Goal: Information Seeking & Learning: Learn about a topic

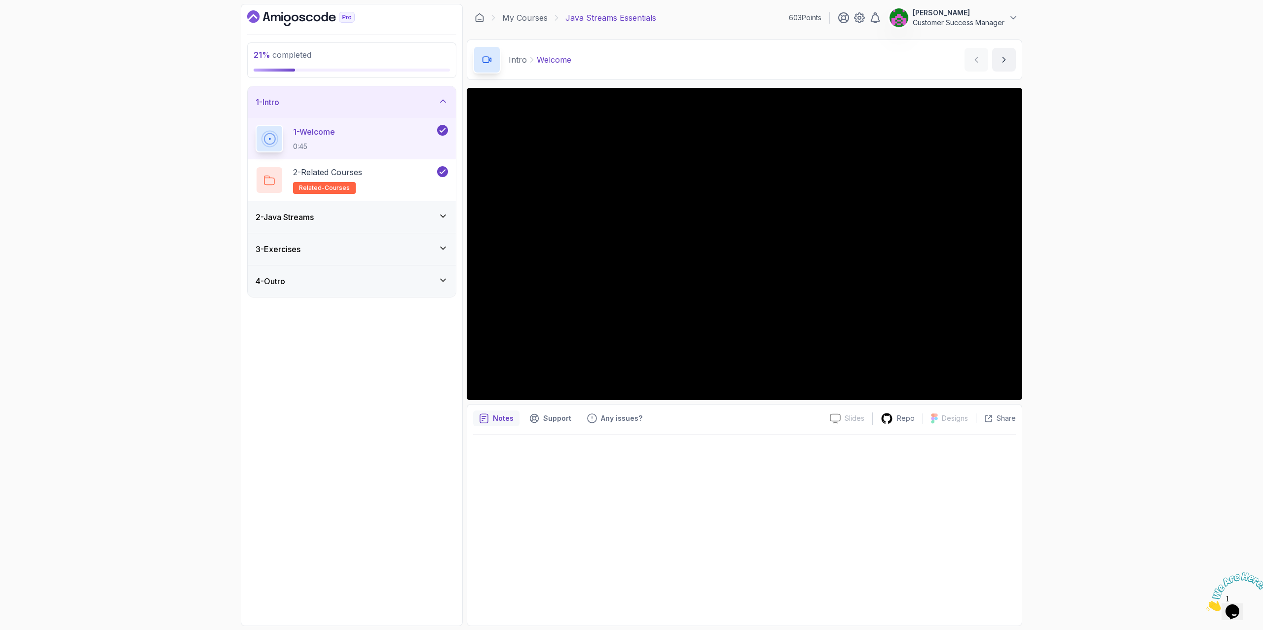
click at [339, 216] on div "2 - Java Streams" at bounding box center [352, 217] width 192 height 12
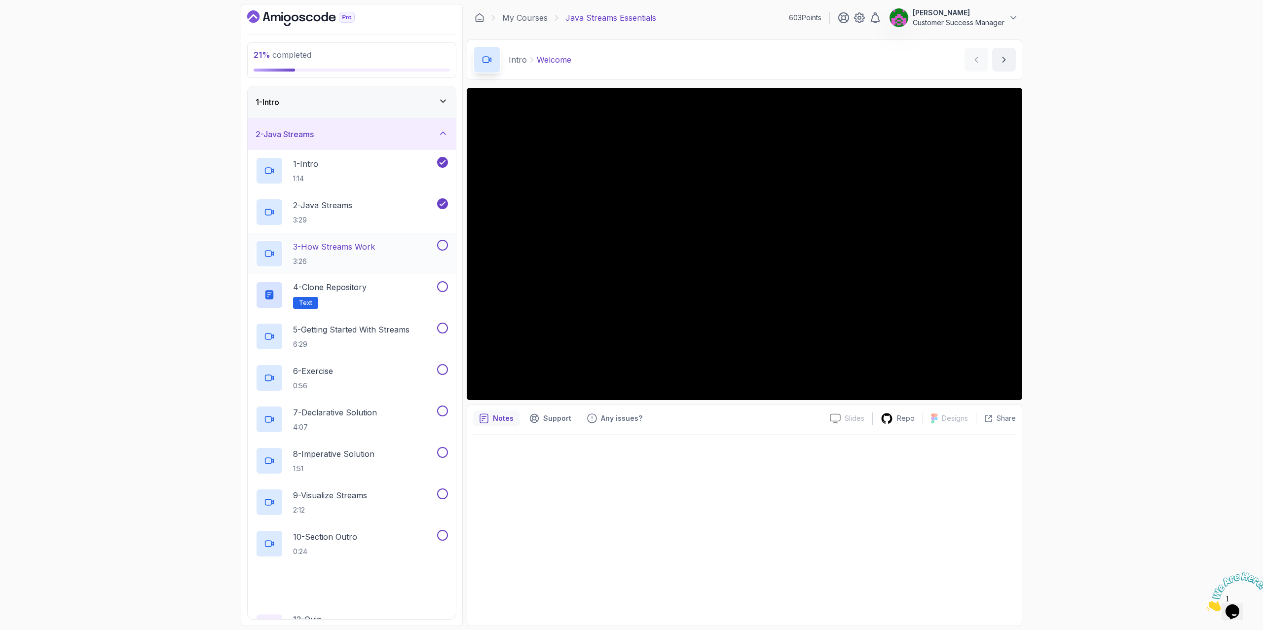
click at [345, 250] on p "3 - How Streams Work" at bounding box center [334, 247] width 82 height 12
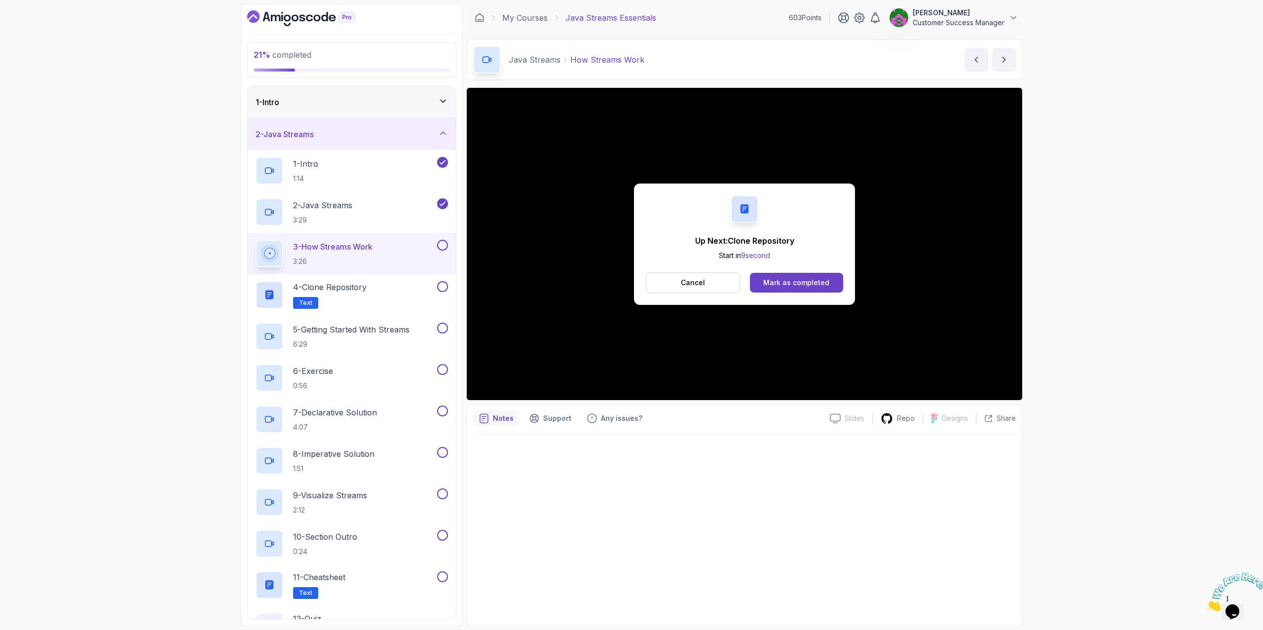
click at [800, 285] on div "Mark as completed" at bounding box center [796, 283] width 66 height 10
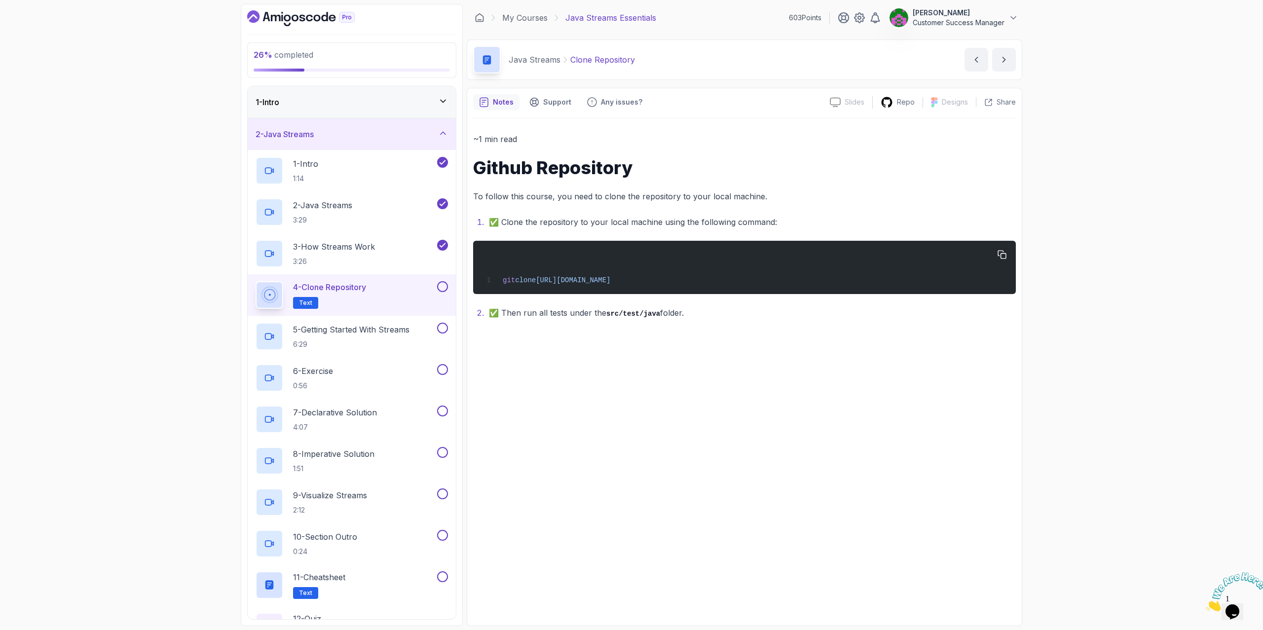
click at [610, 279] on span "https://github.com/amigoscode/java-streams.git" at bounding box center [573, 280] width 74 height 8
click at [610, 278] on span "https://github.com/amigoscode/java-streams.git" at bounding box center [573, 280] width 74 height 8
copy div "git clone https://github.com/amigoscode/java-streams.git"
click at [670, 373] on div "~1 min read Github Repository To follow this course, you need to clone the repo…" at bounding box center [744, 368] width 543 height 501
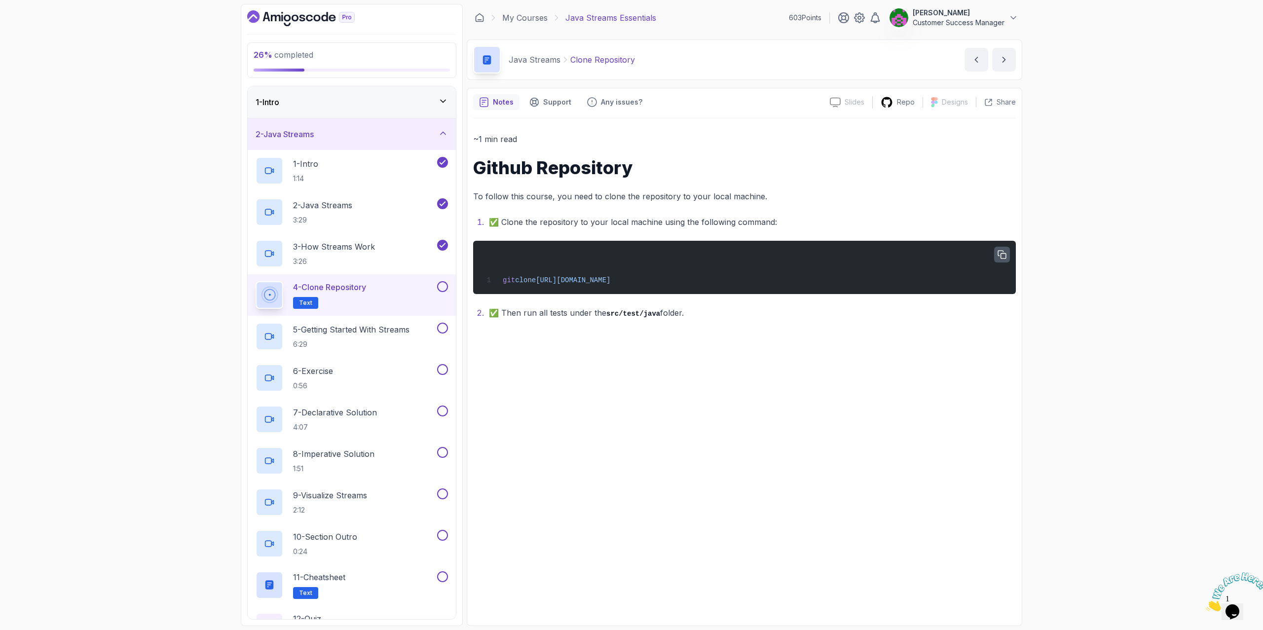
click at [1000, 255] on icon "button" at bounding box center [1002, 254] width 9 height 9
drag, startPoint x: 687, startPoint y: 312, endPoint x: 465, endPoint y: 183, distance: 256.7
click at [465, 183] on div "26 % completed 1 - Intro 2 - Java Streams 1 - Intro 1:14 2 - Java Streams 3:29 …" at bounding box center [631, 315] width 781 height 622
copy div "To follow this course, you need to clone the repository to your local machine. …"
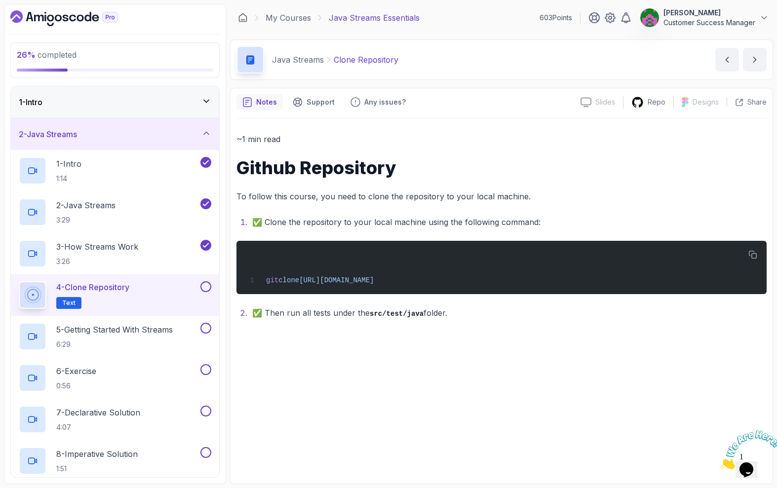
click at [291, 365] on div "~1 min read Github Repository To follow this course, you need to clone the repo…" at bounding box center [501, 297] width 530 height 359
click at [206, 284] on button at bounding box center [205, 286] width 11 height 11
click at [159, 336] on h2 "5 - Getting Started With Streams 6:29" at bounding box center [114, 337] width 116 height 26
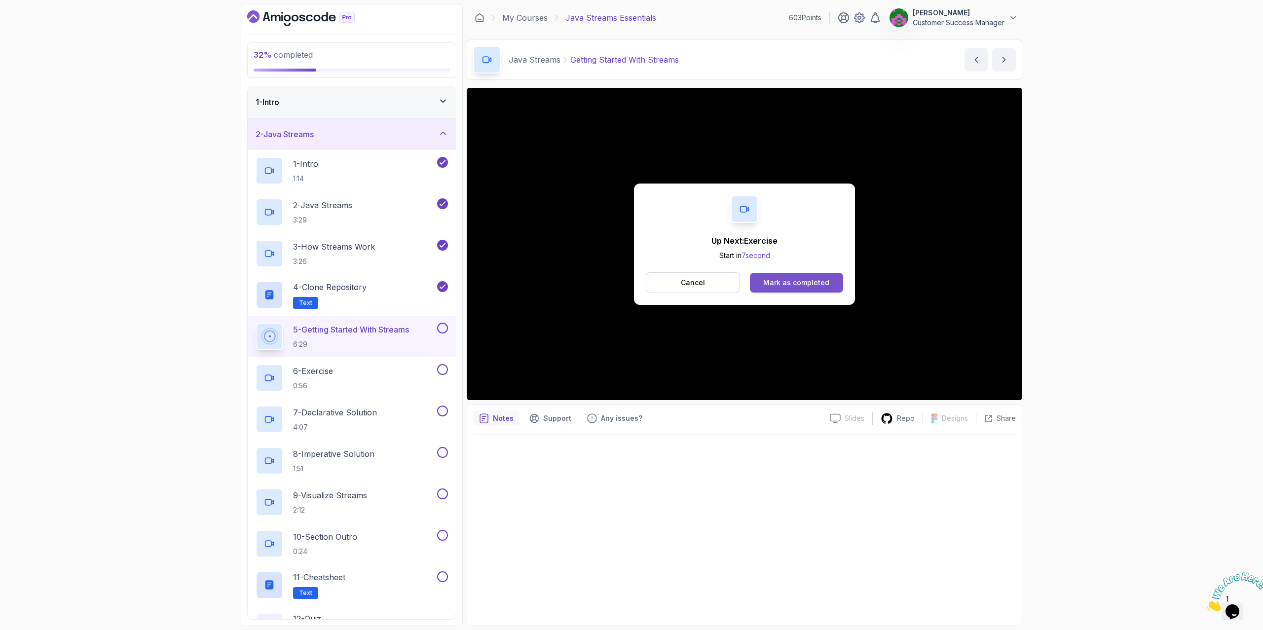
click at [799, 284] on div "Mark as completed" at bounding box center [796, 283] width 66 height 10
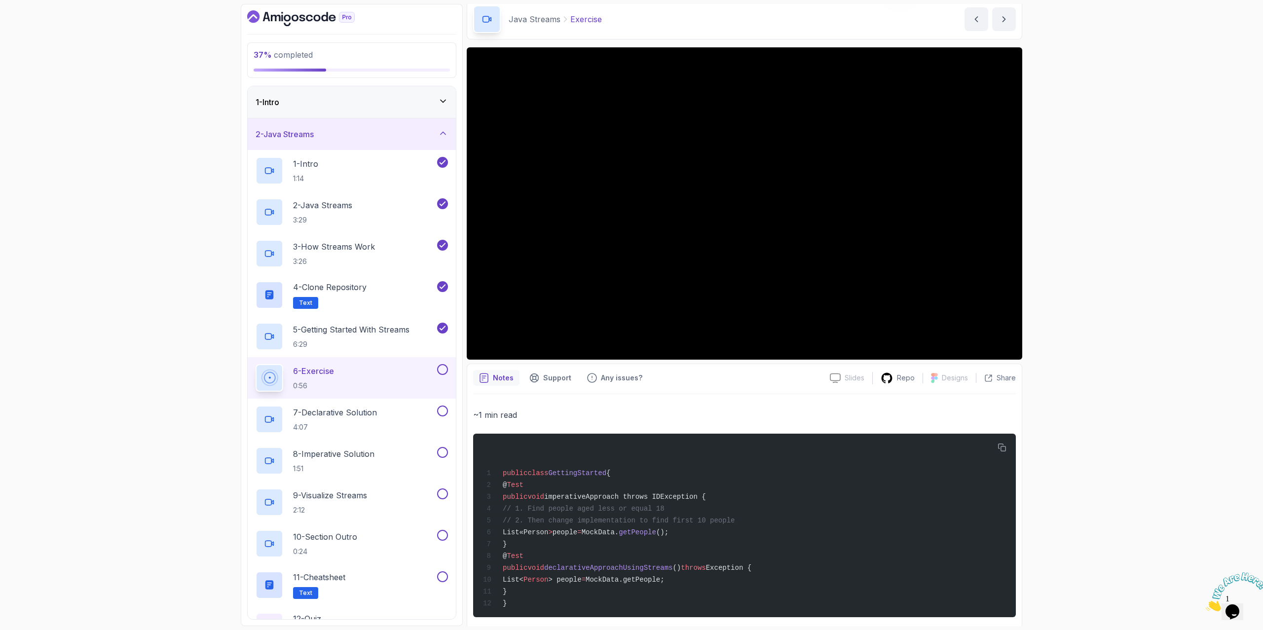
scroll to position [55, 0]
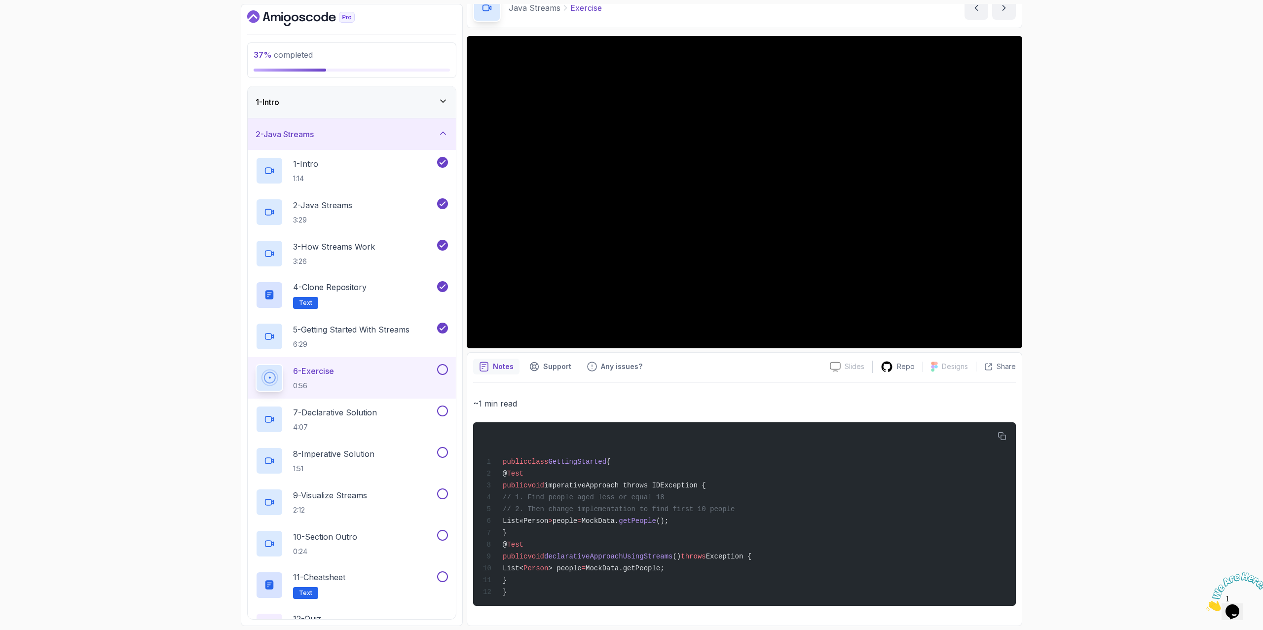
drag, startPoint x: 524, startPoint y: 581, endPoint x: 468, endPoint y: 475, distance: 119.6
click at [468, 475] on div "Notes Support Any issues? Slides Slides not available Repo Designs Design not a…" at bounding box center [745, 489] width 556 height 274
copy code "@ Test public void imperativeApproach throws IDException { // 1. Find people ag…"
click at [666, 513] on div "public class GettingStarted { @ Test public void imperativeApproach throws IDEx…" at bounding box center [744, 514] width 527 height 172
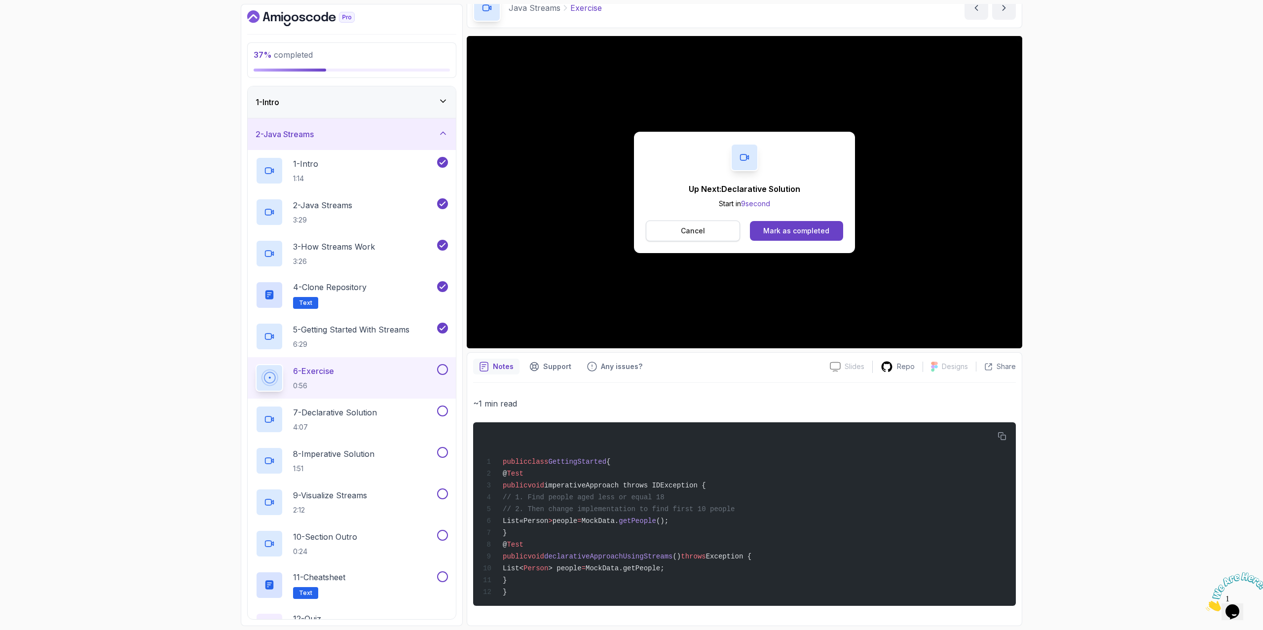
click at [697, 226] on p "Cancel" at bounding box center [693, 231] width 24 height 10
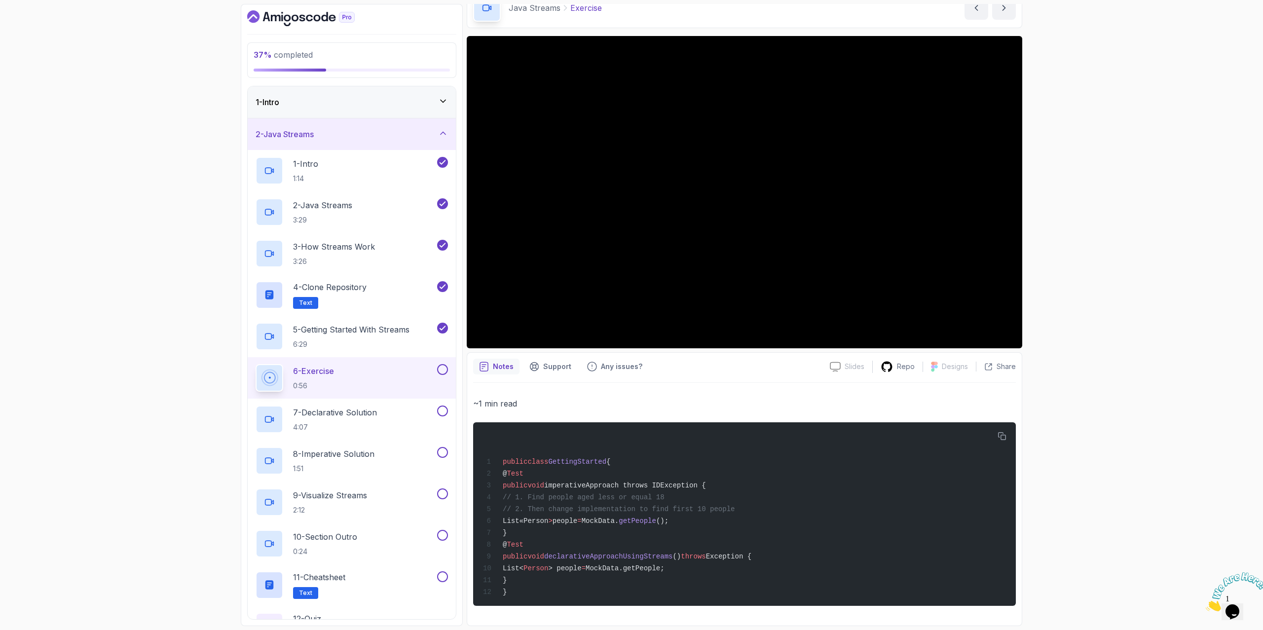
click at [1108, 170] on div "37 % completed 1 - Intro 2 - Java Streams 1 - Intro 1:14 2 - Java Streams 3:29 …" at bounding box center [631, 315] width 1263 height 630
click at [1004, 437] on icon "button" at bounding box center [1002, 436] width 8 height 8
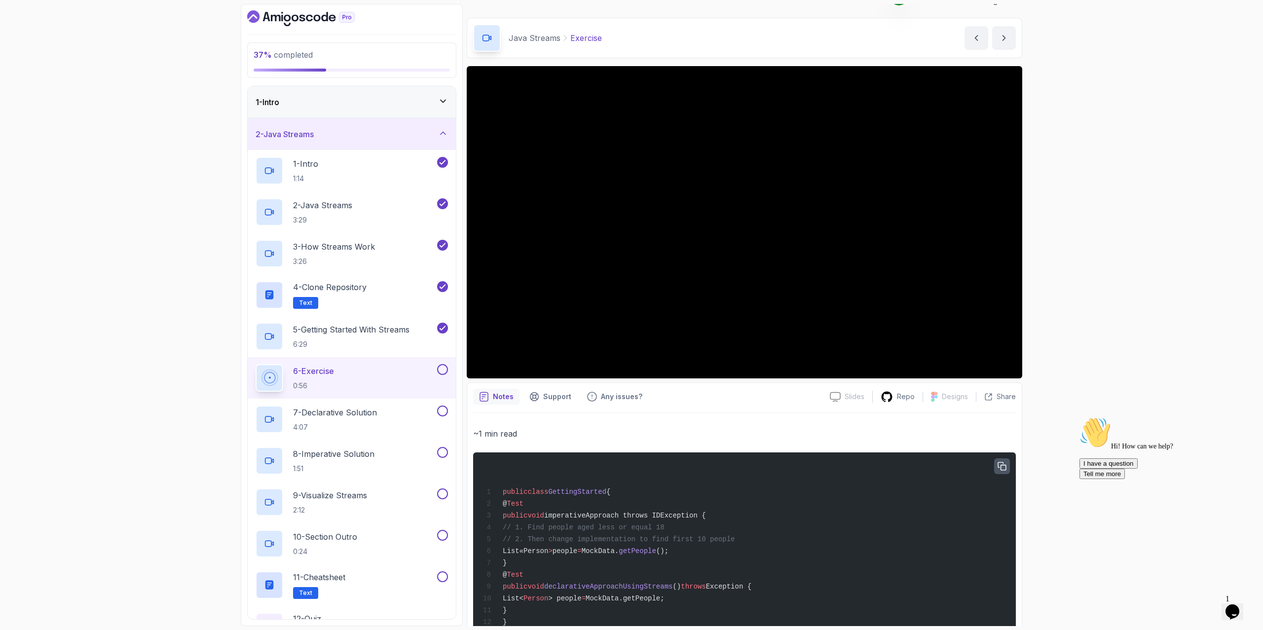
scroll to position [0, 0]
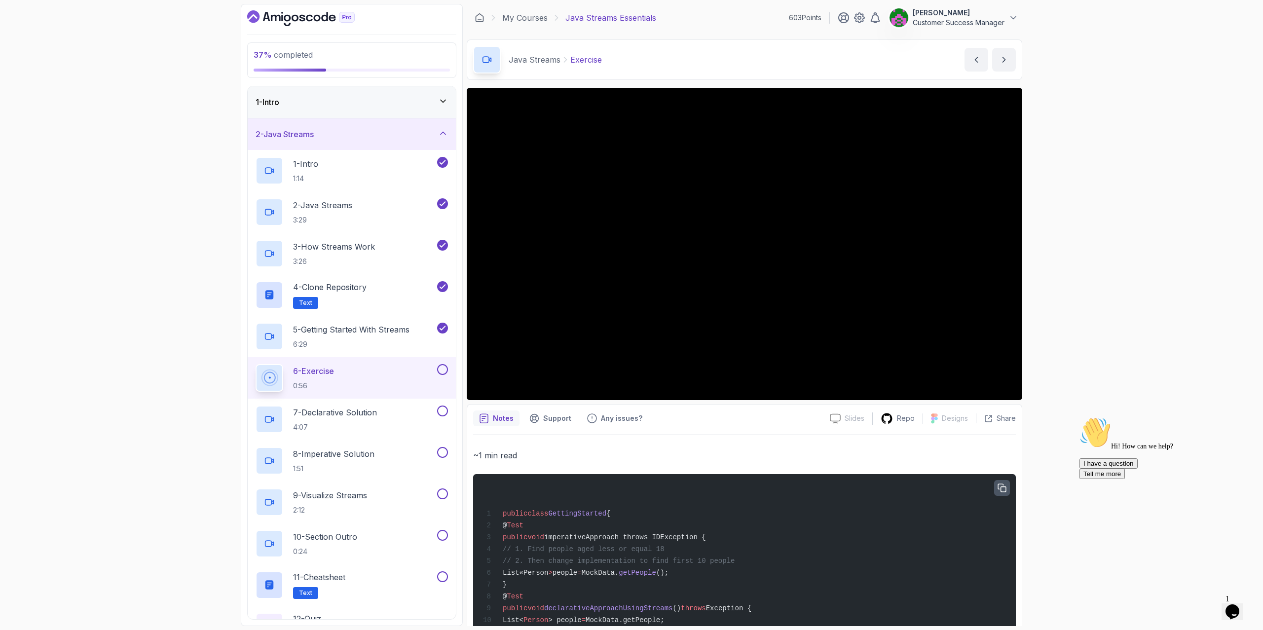
click at [444, 370] on button at bounding box center [442, 369] width 11 height 11
click at [171, 258] on div "42 % completed 1 - Intro 2 - Java Streams 1 - Intro 1:14 2 - Java Streams 3:29 …" at bounding box center [631, 315] width 1263 height 630
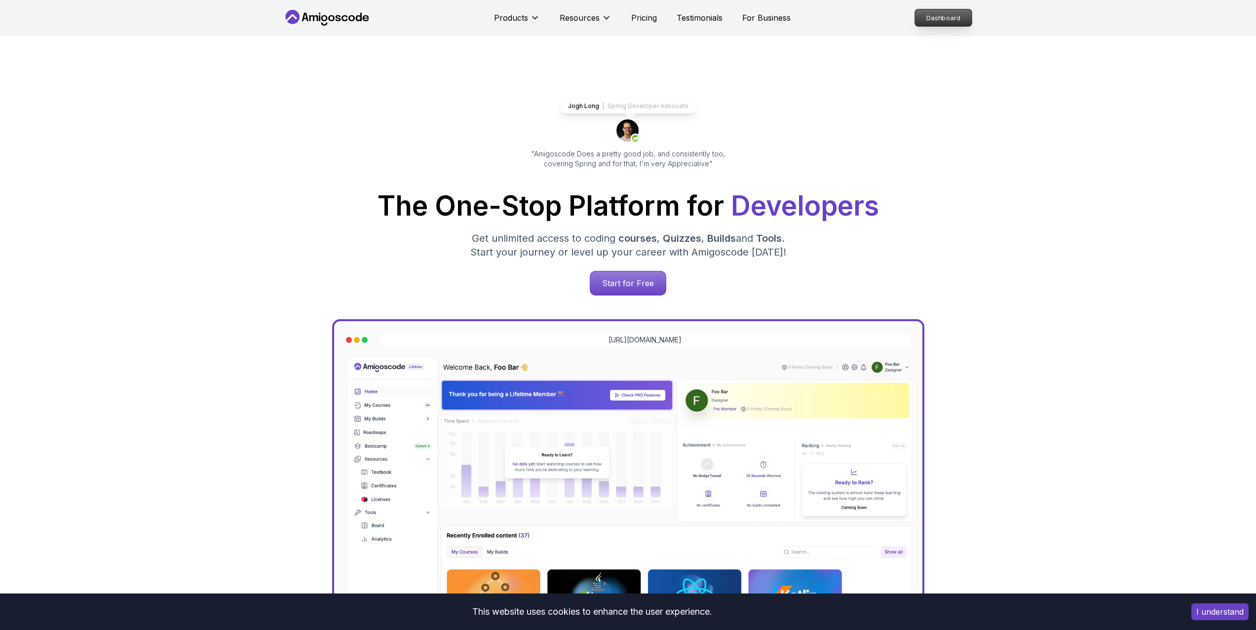
drag, startPoint x: 0, startPoint y: 0, endPoint x: 947, endPoint y: 16, distance: 946.9
click at [947, 16] on p "Dashboard" at bounding box center [943, 17] width 57 height 17
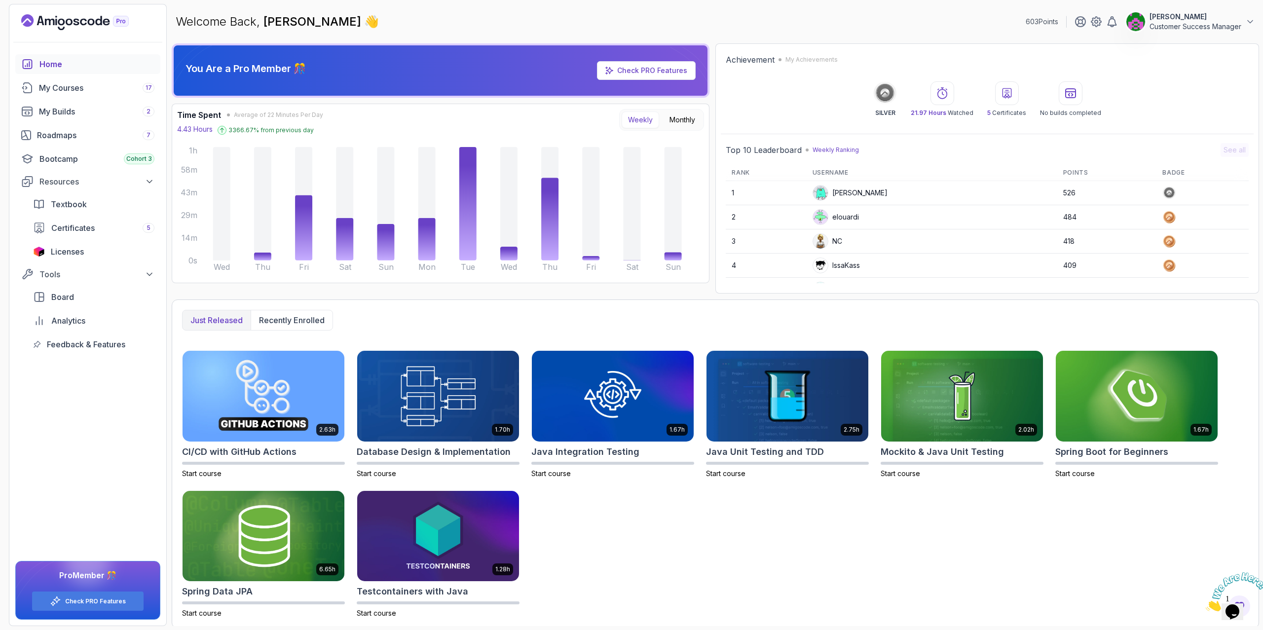
click at [1202, 26] on p "Customer Success Manager" at bounding box center [1196, 27] width 92 height 10
click at [1181, 96] on p "Billing" at bounding box center [1174, 96] width 22 height 12
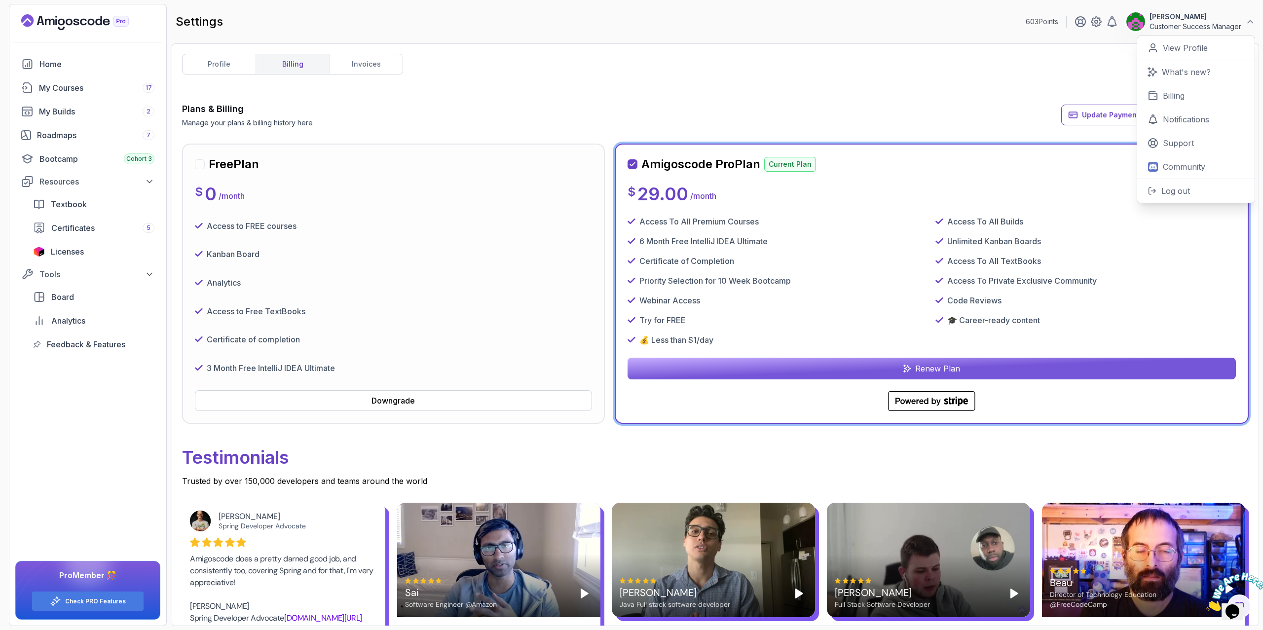
click at [801, 76] on div "profile billing invoices Plans & Billing Manage your plans & billing history he…" at bounding box center [715, 335] width 1067 height 562
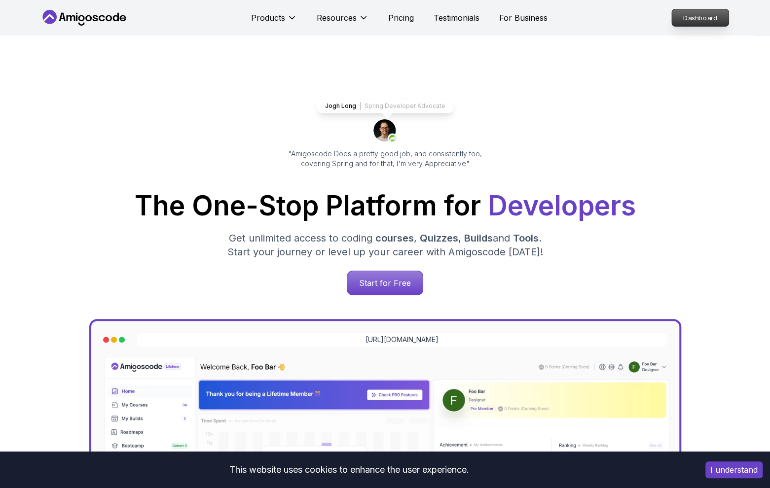
click at [695, 18] on p "Dashboard" at bounding box center [700, 17] width 57 height 17
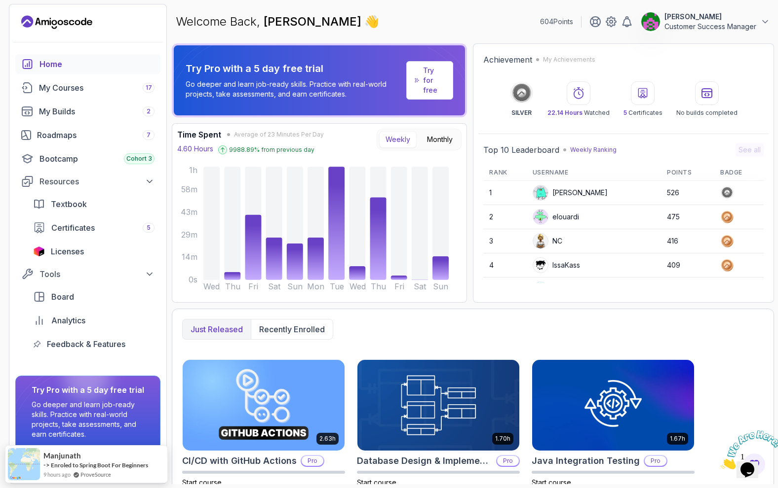
click at [677, 24] on p "Customer Success Manager" at bounding box center [710, 27] width 92 height 10
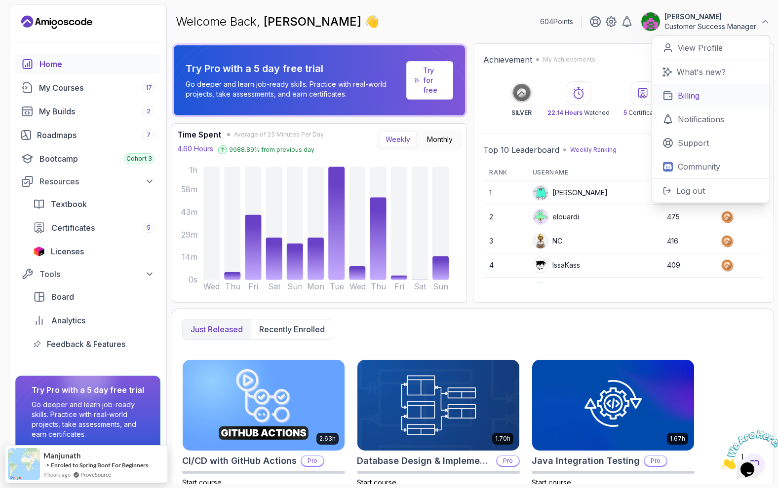
click at [688, 90] on p "Billing" at bounding box center [688, 96] width 22 height 12
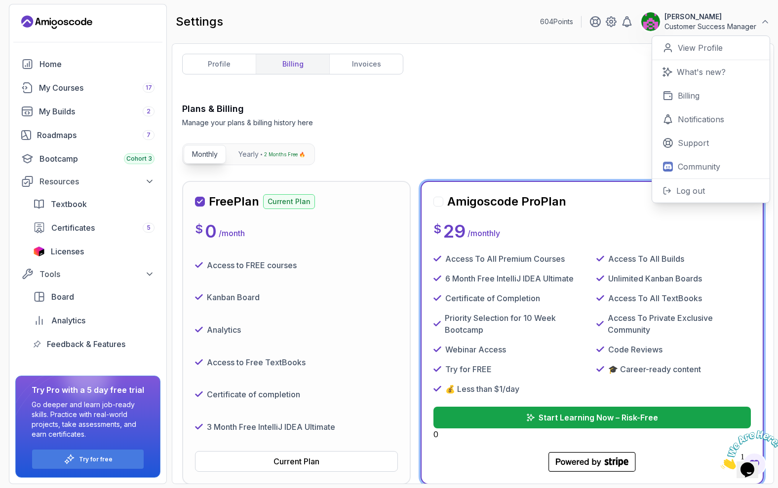
click at [555, 119] on div "Plans & Billing Manage your plans & billing history here Need Help?" at bounding box center [472, 115] width 581 height 26
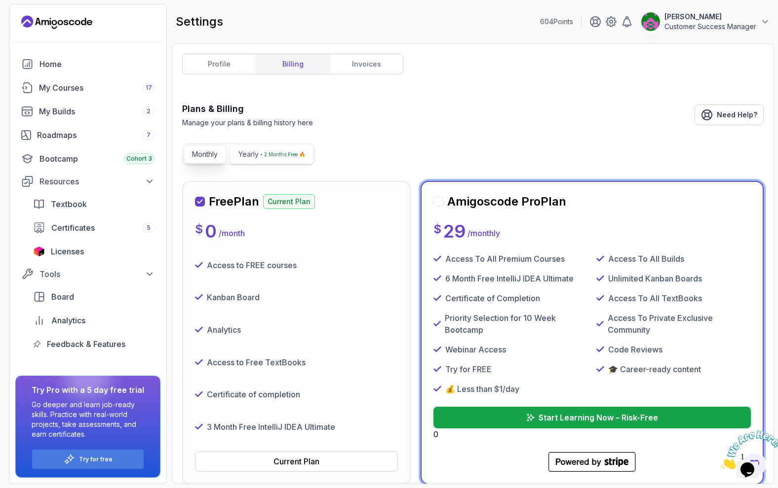
click at [254, 155] on p "Yearly" at bounding box center [248, 154] width 20 height 10
click at [196, 155] on p "Monthly" at bounding box center [205, 154] width 26 height 10
click at [248, 157] on p "Yearly" at bounding box center [248, 154] width 20 height 10
click at [201, 162] on button "Monthly" at bounding box center [205, 154] width 42 height 19
click at [437, 203] on div at bounding box center [438, 202] width 10 height 10
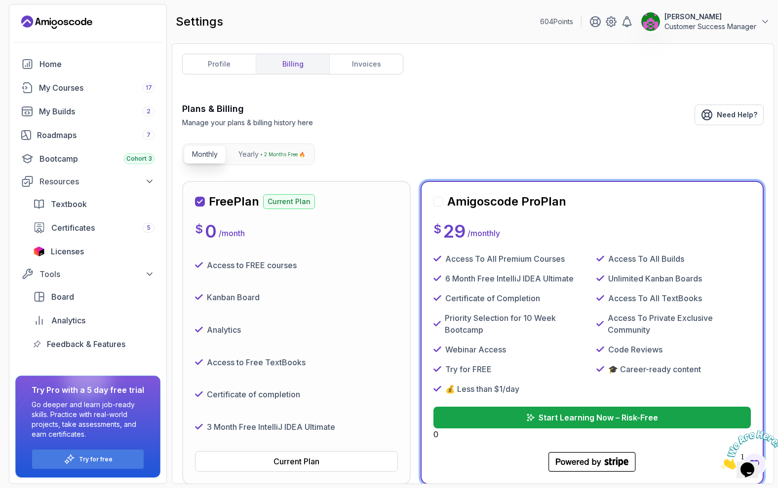
click at [438, 202] on div at bounding box center [438, 202] width 10 height 10
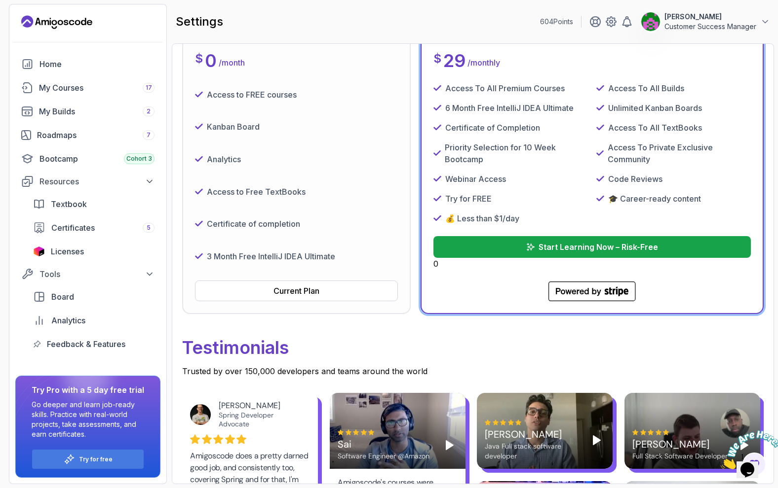
scroll to position [197, 0]
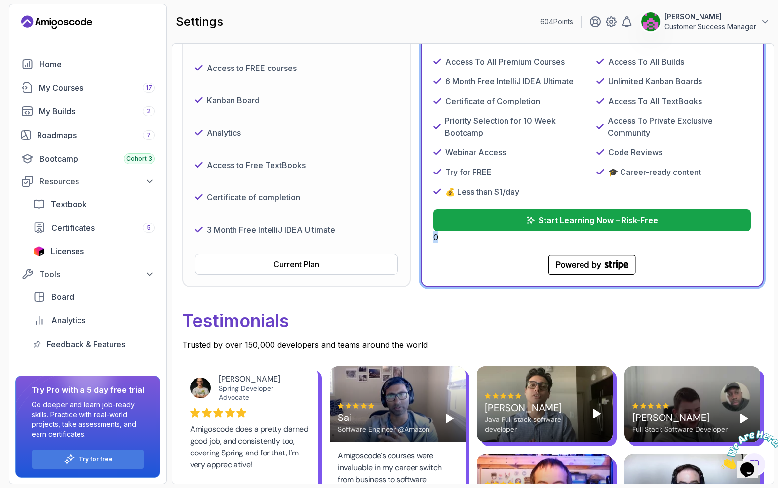
drag, startPoint x: 435, startPoint y: 235, endPoint x: 493, endPoint y: 239, distance: 57.8
click at [493, 239] on div "Start Learning Now – Risk-Free 0" at bounding box center [591, 227] width 317 height 34
click at [698, 268] on div ".cls-1 { fill: currentColor; } Powered by Stripe - blurple" at bounding box center [591, 265] width 317 height 20
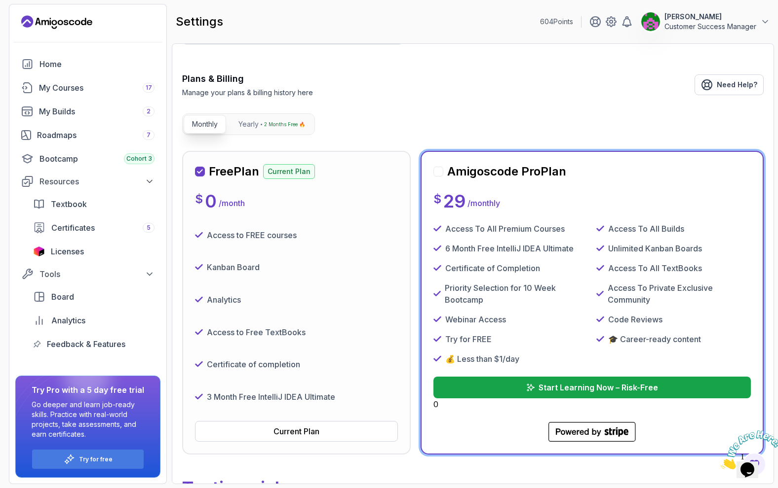
scroll to position [0, 0]
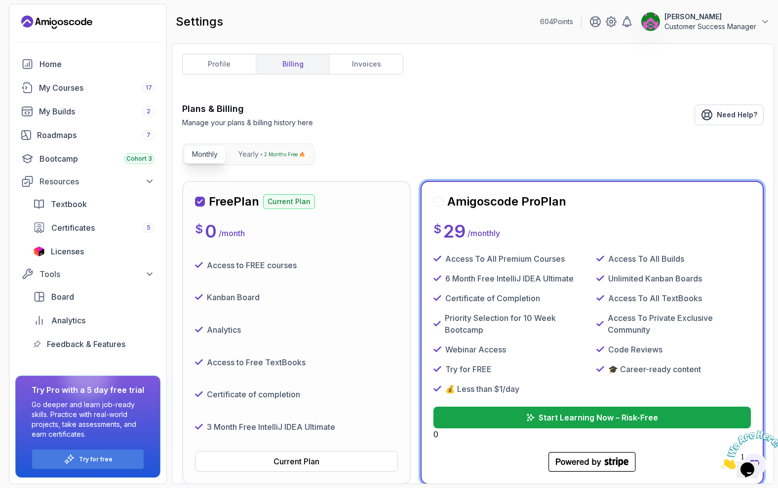
click at [86, 87] on div "My Courses 17" at bounding box center [96, 88] width 115 height 12
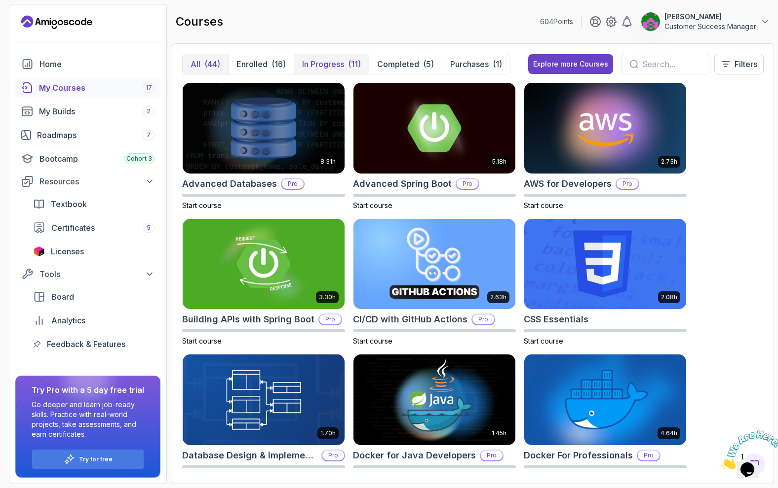
click at [350, 65] on div "(11)" at bounding box center [354, 64] width 13 height 12
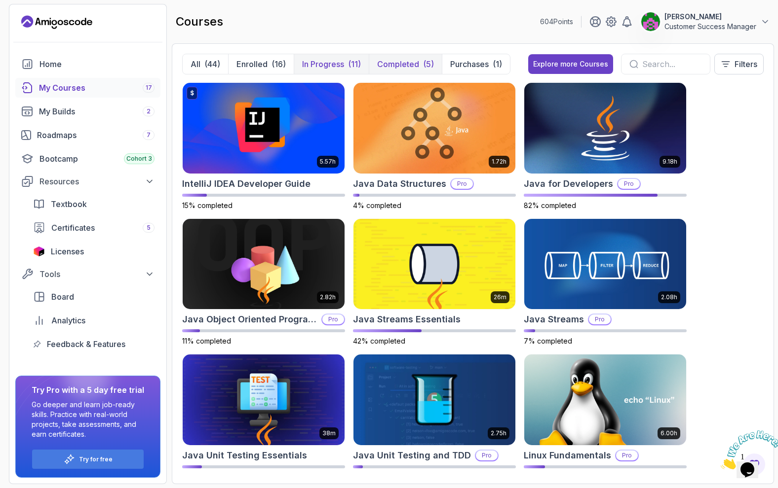
click at [403, 64] on p "Completed" at bounding box center [398, 64] width 42 height 12
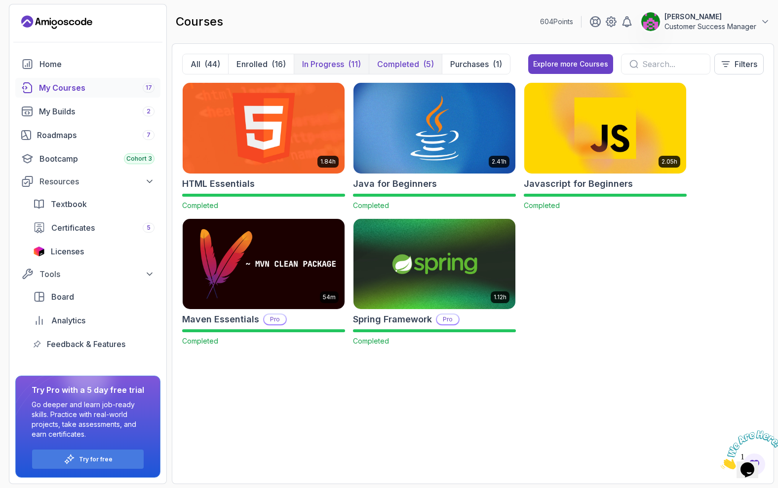
click at [330, 65] on p "In Progress" at bounding box center [323, 64] width 42 height 12
